Goal: Use online tool/utility: Utilize a website feature to perform a specific function

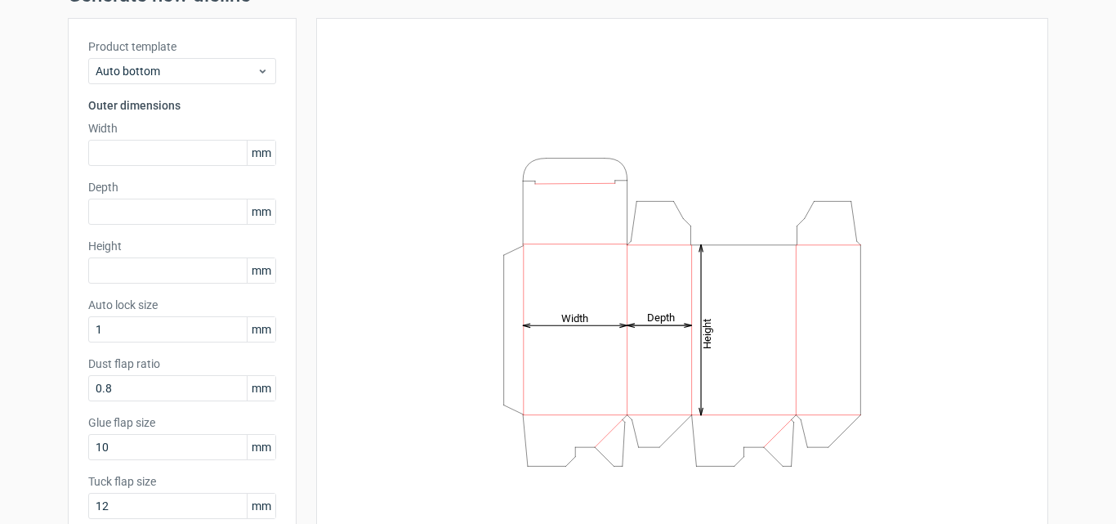
scroll to position [82, 0]
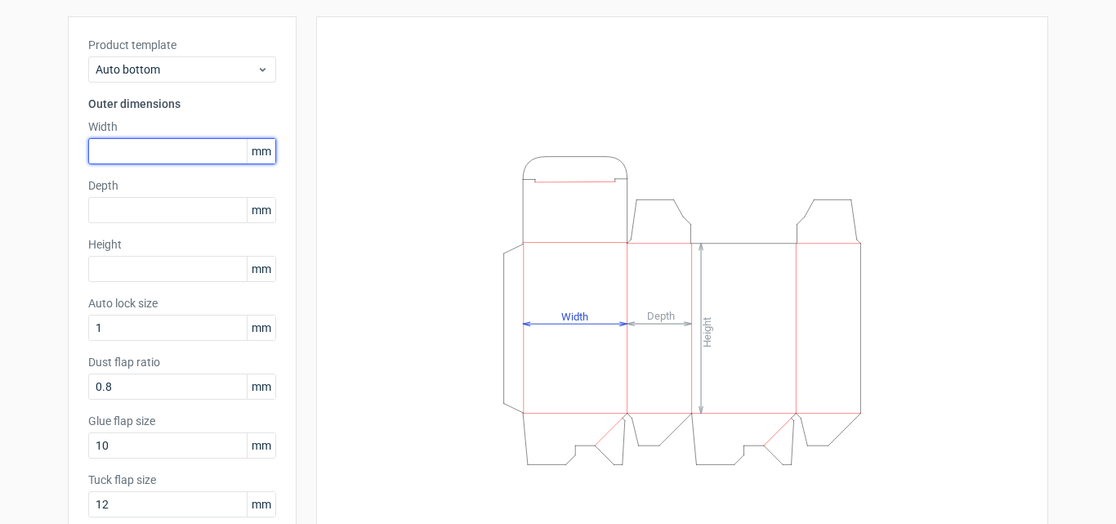
click at [217, 145] on input "text" at bounding box center [182, 151] width 188 height 26
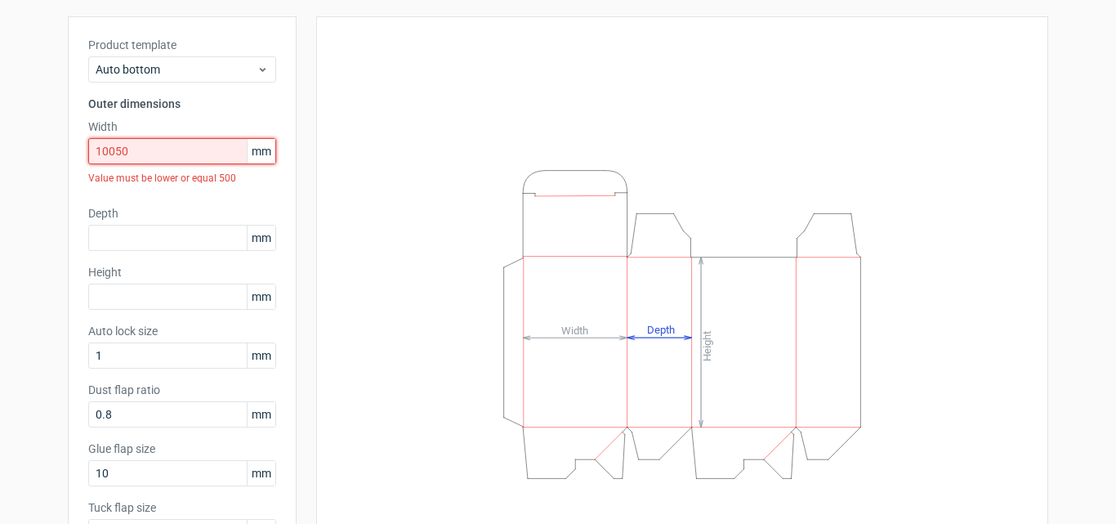
click at [217, 145] on input "10050" at bounding box center [182, 151] width 188 height 26
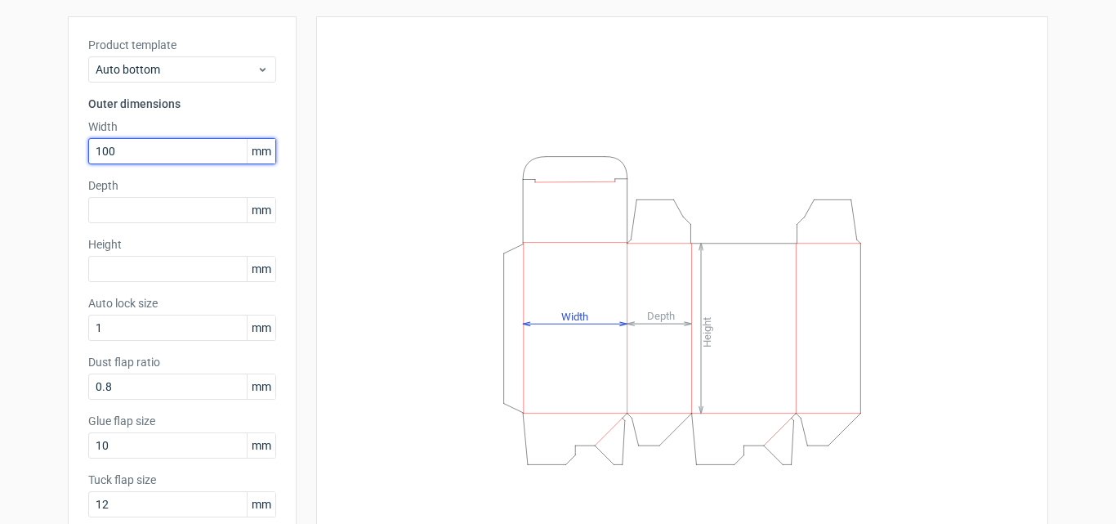
type input "100"
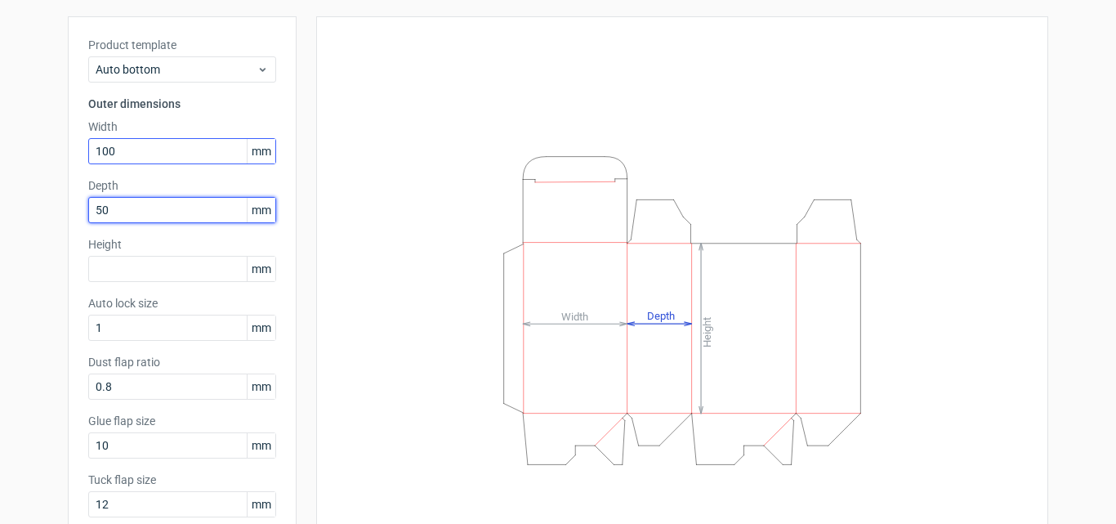
type input "50"
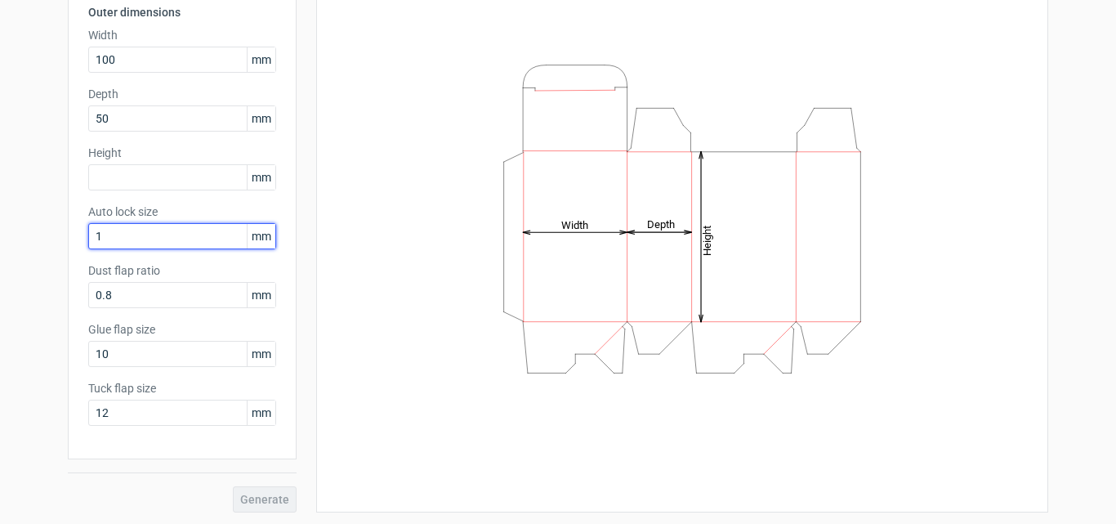
scroll to position [175, 0]
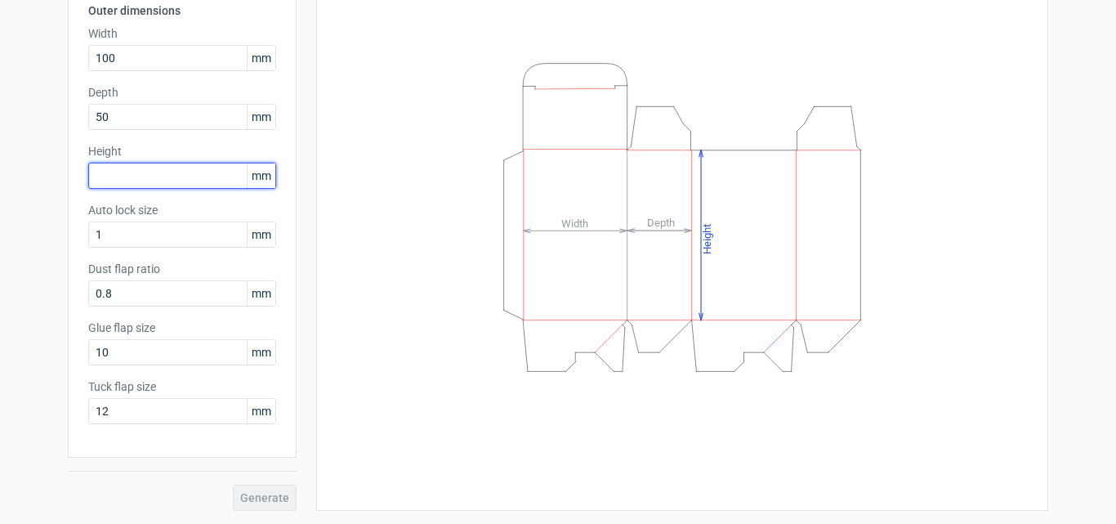
click at [147, 175] on input "text" at bounding box center [182, 176] width 188 height 26
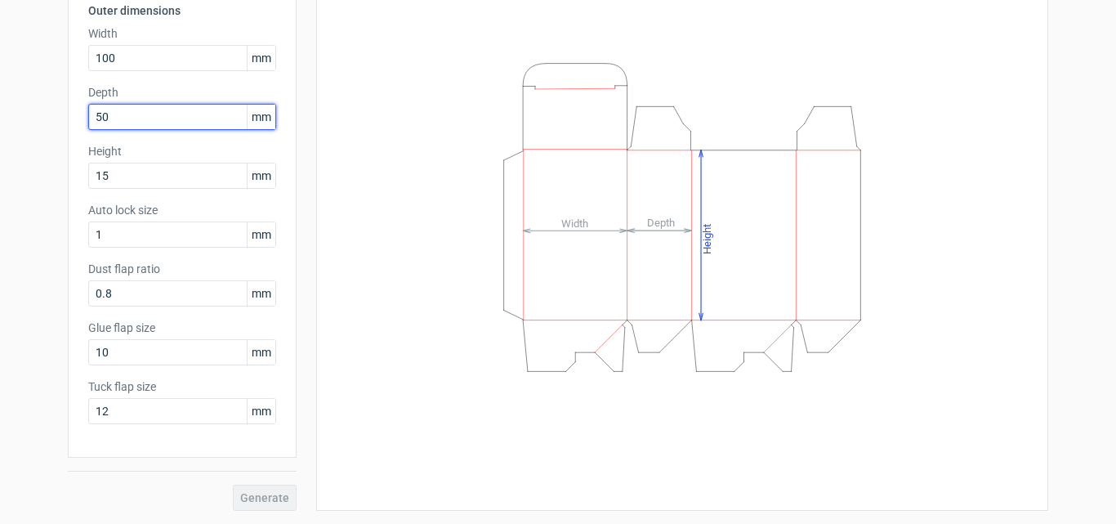
click at [184, 117] on input "50" at bounding box center [182, 117] width 188 height 26
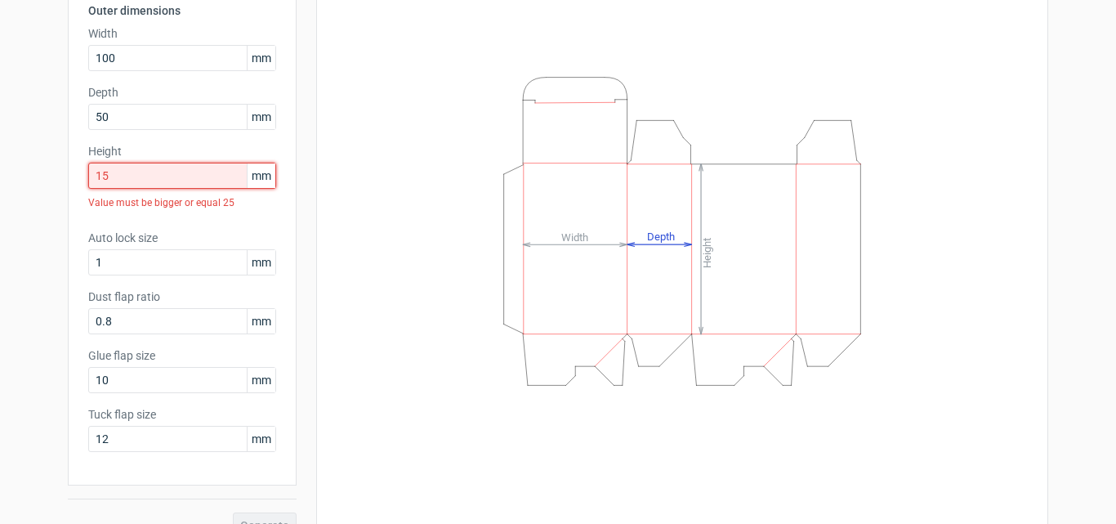
click at [174, 166] on input "15" at bounding box center [182, 176] width 188 height 26
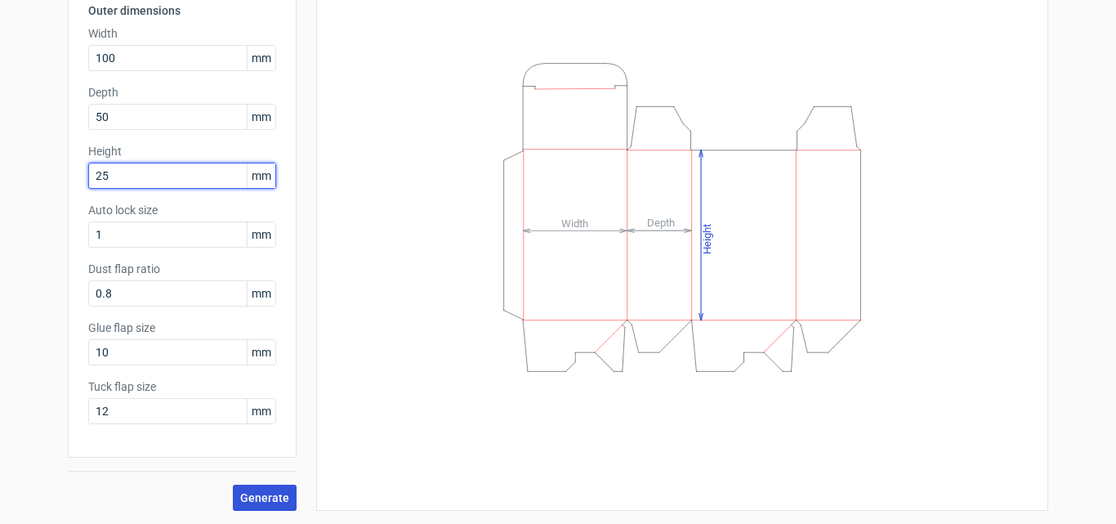
type input "25"
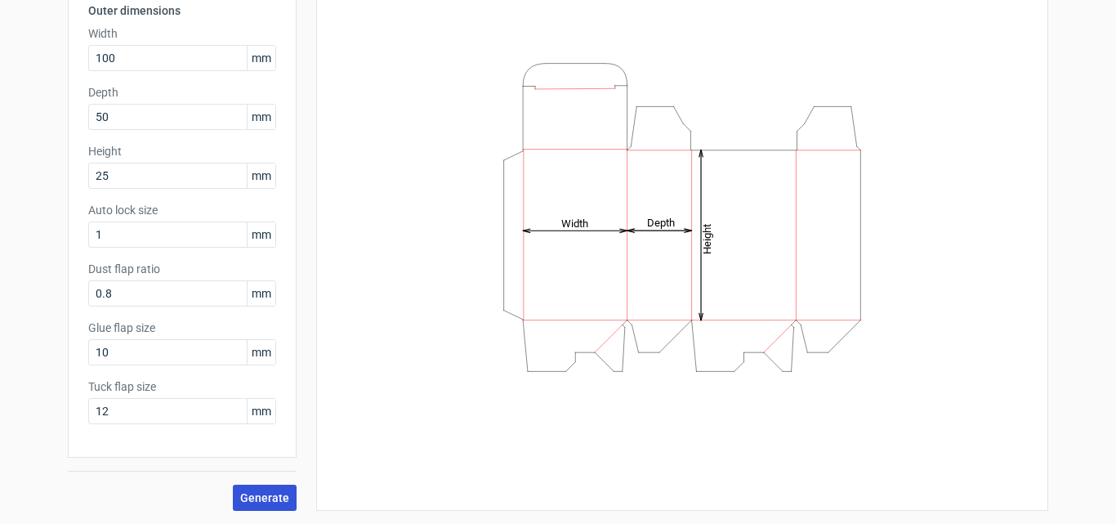
click at [272, 492] on span "Generate" at bounding box center [264, 497] width 49 height 11
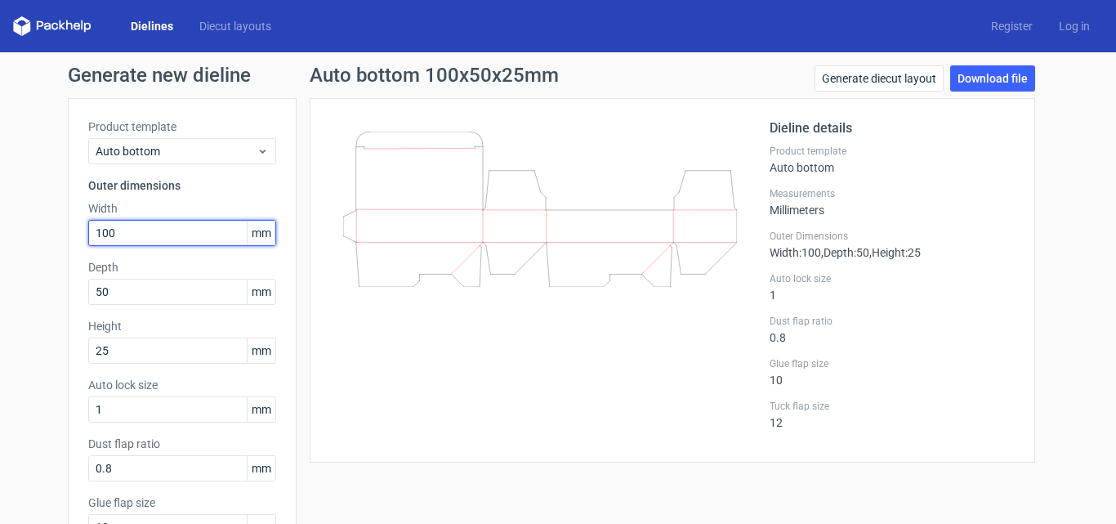
click at [190, 233] on input "100" at bounding box center [182, 233] width 188 height 26
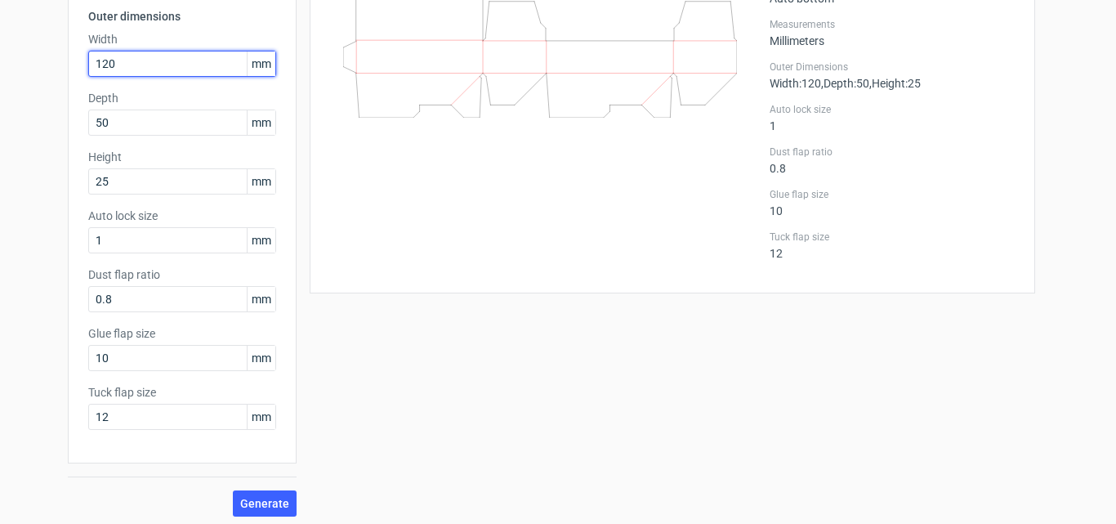
scroll to position [175, 0]
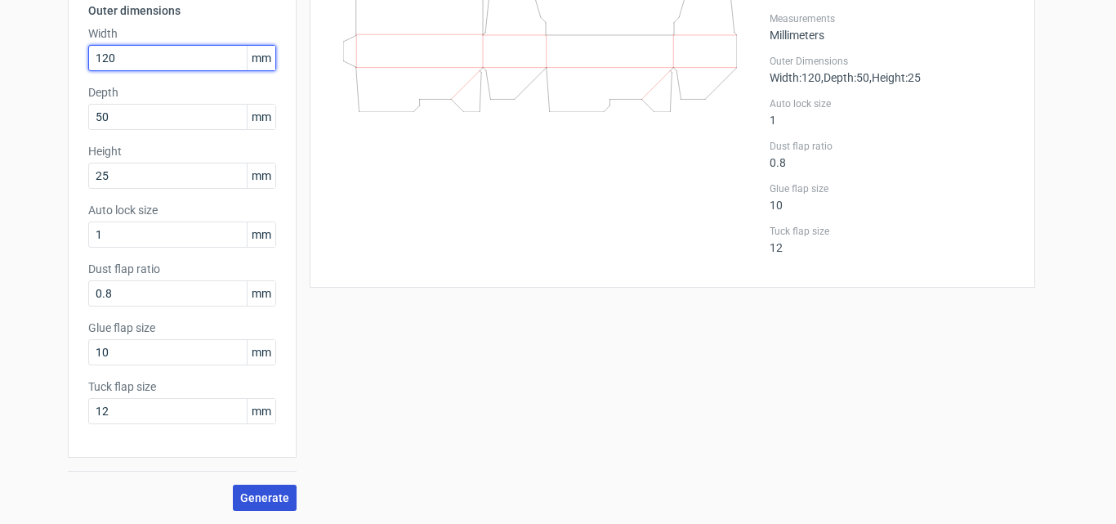
type input "120"
click at [258, 500] on span "Generate" at bounding box center [264, 497] width 49 height 11
